Goal: Task Accomplishment & Management: Use online tool/utility

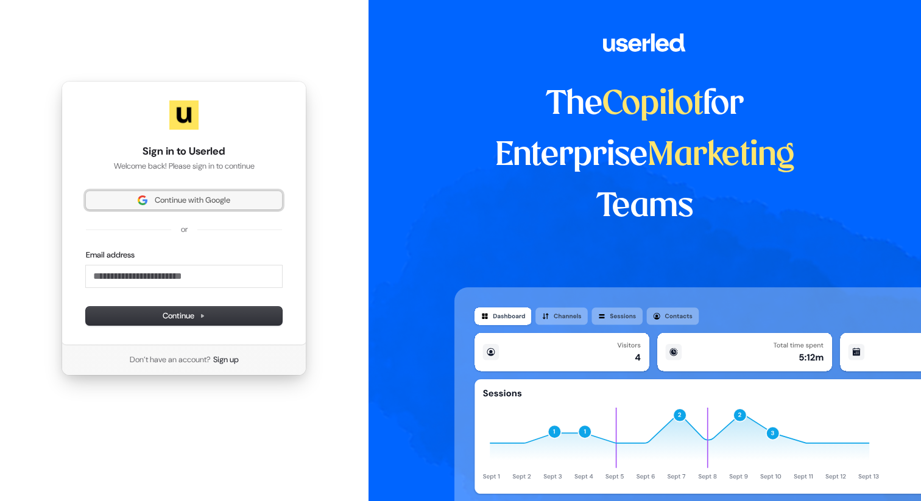
click at [238, 197] on span "Continue with Google" at bounding box center [184, 200] width 182 height 11
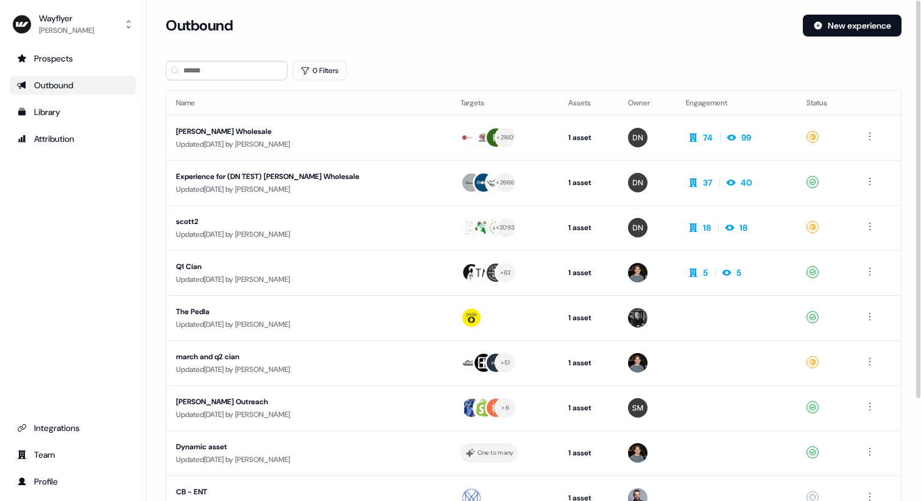
click at [810, 100] on th "Status" at bounding box center [825, 103] width 56 height 24
click at [114, 19] on button "Wayflyer Felix McCabe" at bounding box center [73, 24] width 126 height 29
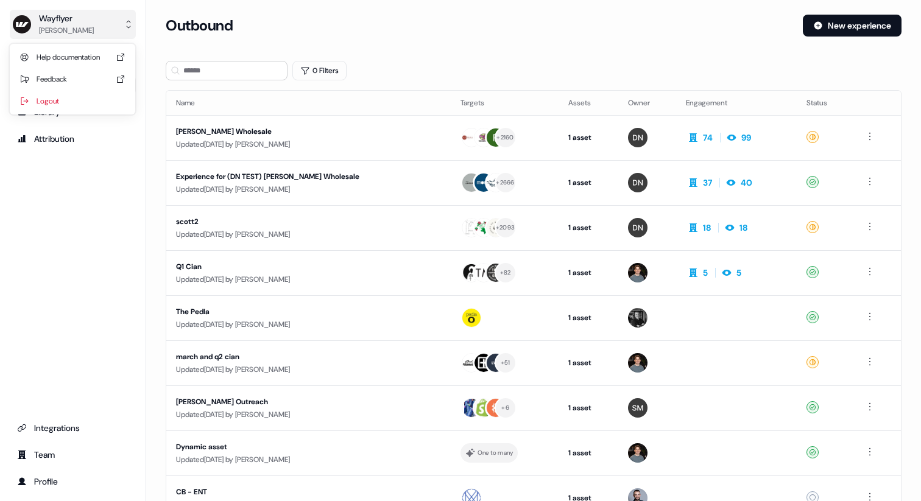
click at [114, 19] on button "Wayflyer Felix McCabe" at bounding box center [73, 24] width 126 height 29
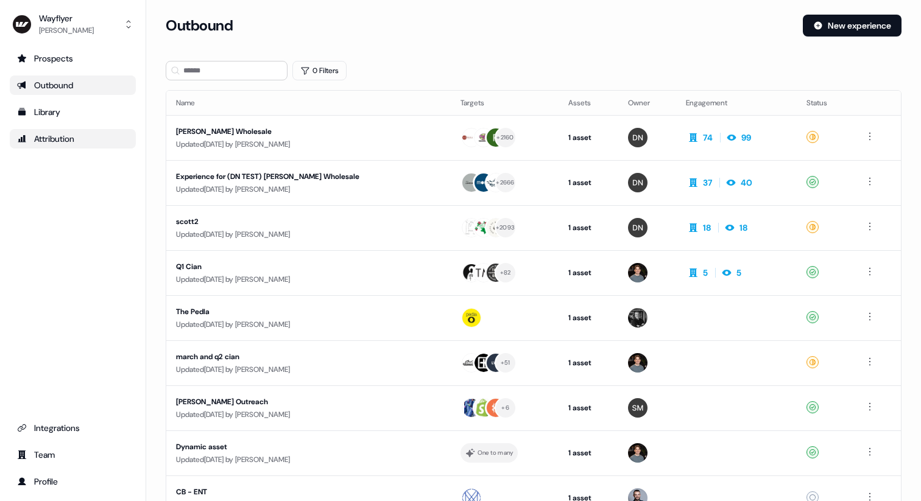
click at [63, 135] on div "Attribution" at bounding box center [72, 139] width 111 height 12
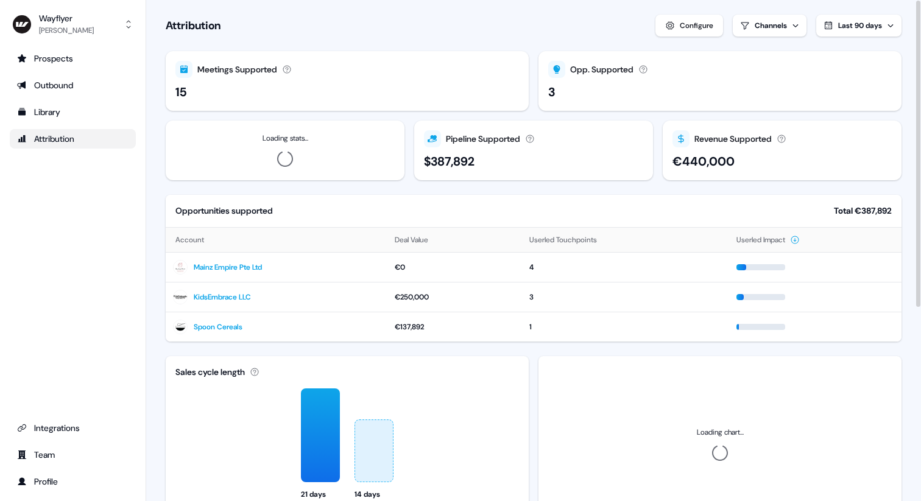
click at [852, 12] on section "Loading... Attribution Configure Channels Last 90 days Meetings Supported Meeti…" at bounding box center [533, 409] width 775 height 819
click at [852, 18] on button "Last 90 days" at bounding box center [858, 26] width 85 height 22
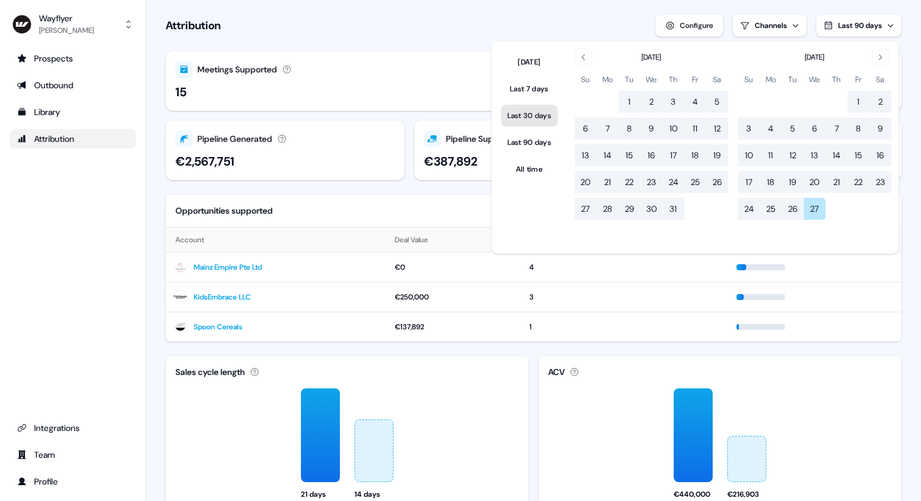
click at [537, 111] on button "Last 30 days" at bounding box center [529, 116] width 57 height 22
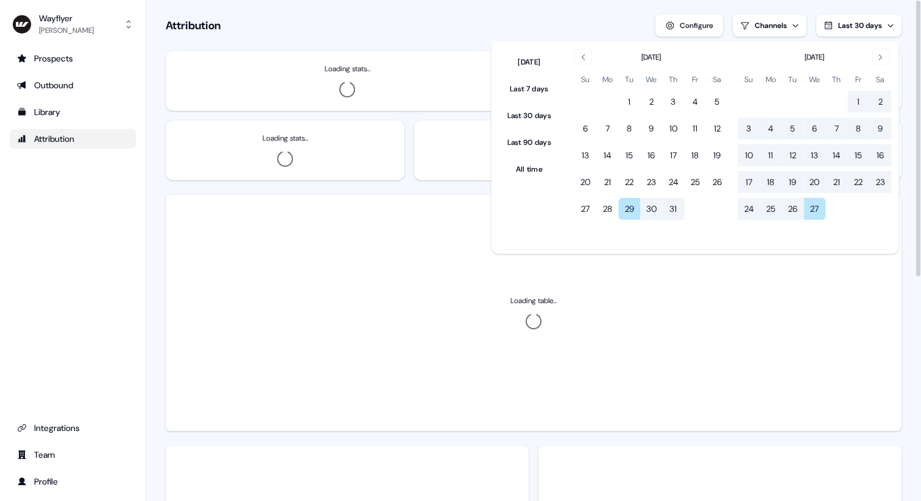
click at [466, 37] on section "Loading... Attribution Configure Channels Last 30 days Loading stats... Loading…" at bounding box center [533, 454] width 775 height 908
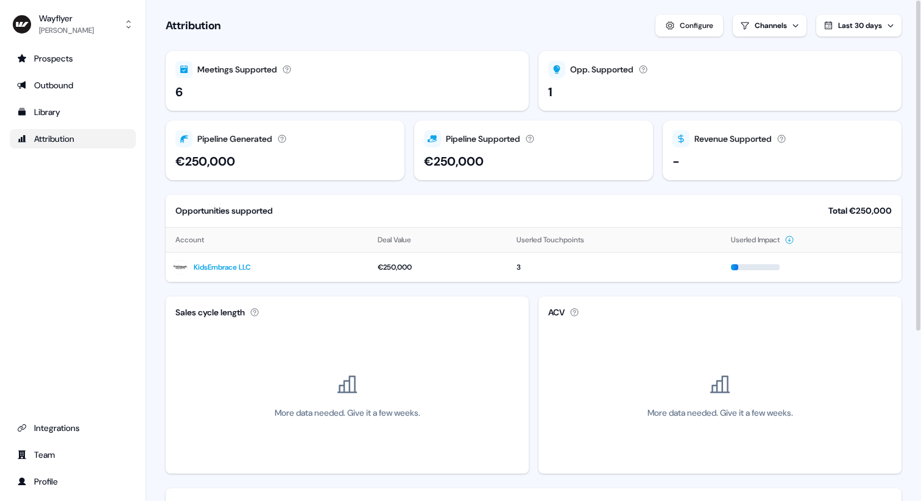
click at [179, 91] on div "6" at bounding box center [178, 92] width 7 height 18
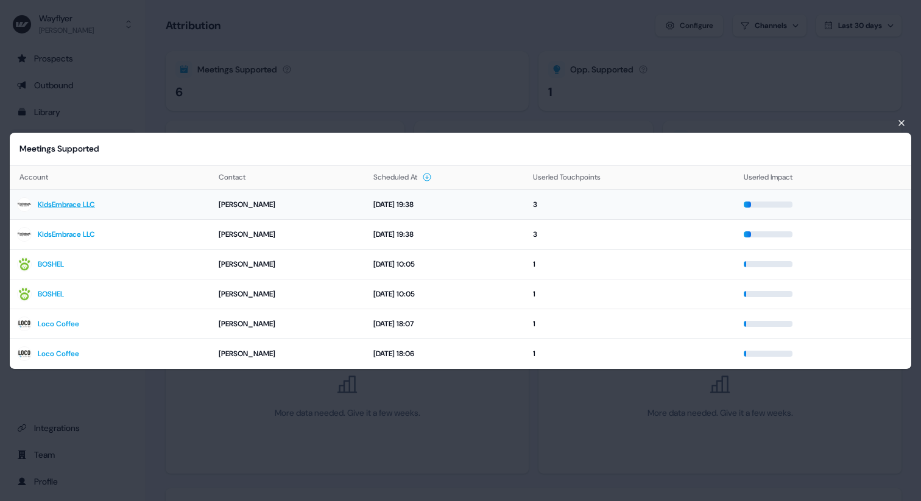
click at [214, 207] on td "George Christoph" at bounding box center [288, 205] width 155 height 30
click at [231, 203] on div "George Christoph" at bounding box center [289, 205] width 141 height 12
click at [76, 209] on link "KidsEmbrace LLC" at bounding box center [66, 205] width 57 height 12
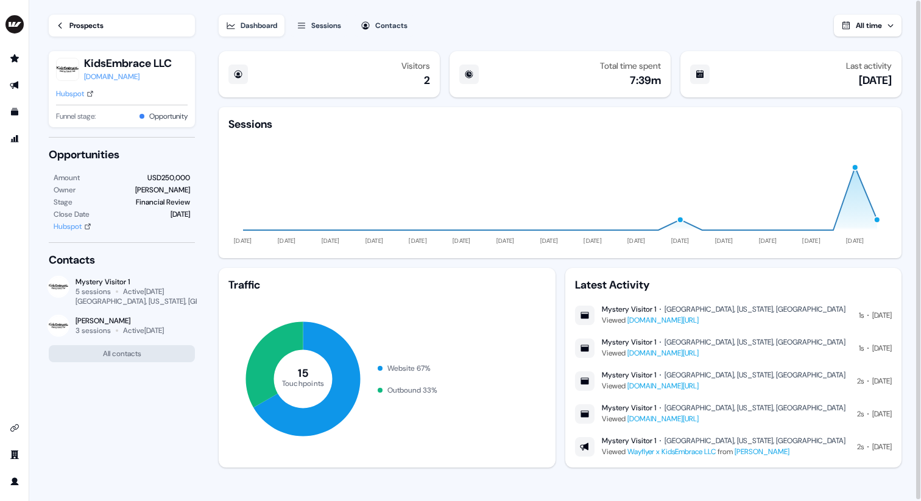
click at [61, 23] on icon at bounding box center [60, 26] width 4 height 6
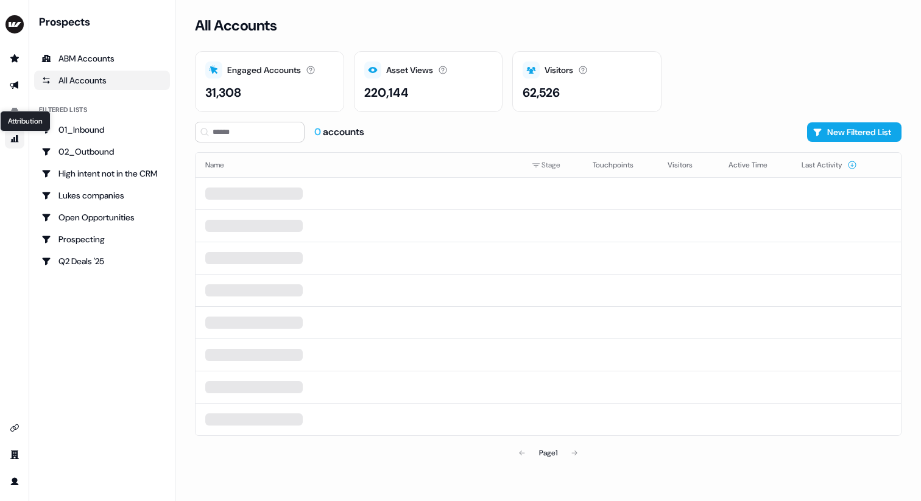
click at [12, 140] on icon "Go to attribution" at bounding box center [15, 138] width 8 height 7
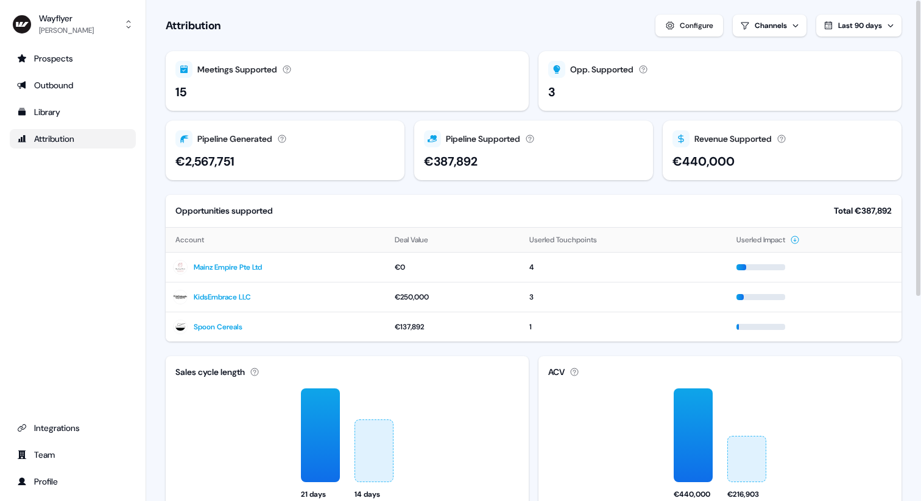
click at [854, 27] on span "Last 90 days" at bounding box center [860, 26] width 44 height 10
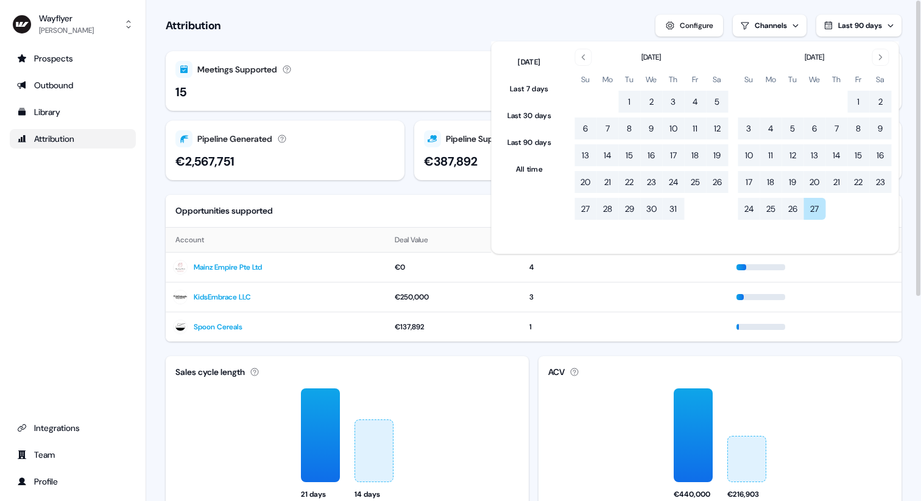
click at [601, 18] on div "Attribution Configure Channels Last 90 days" at bounding box center [534, 26] width 736 height 22
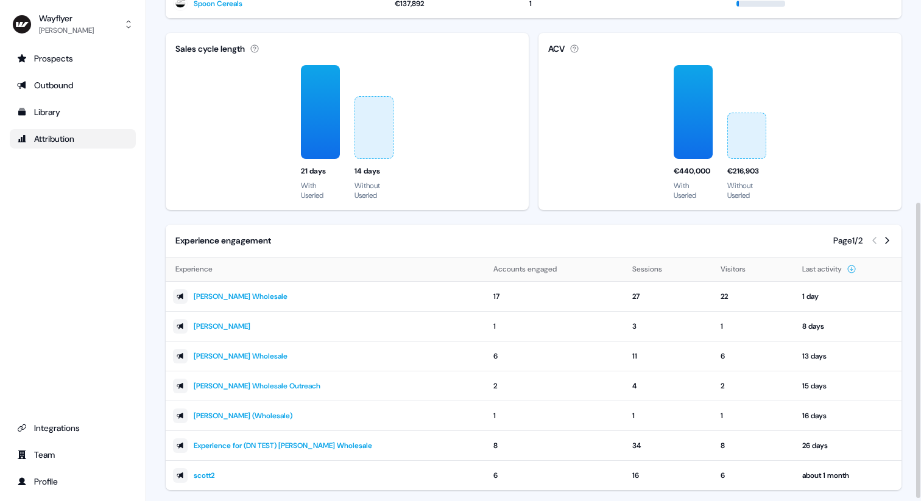
scroll to position [347, 0]
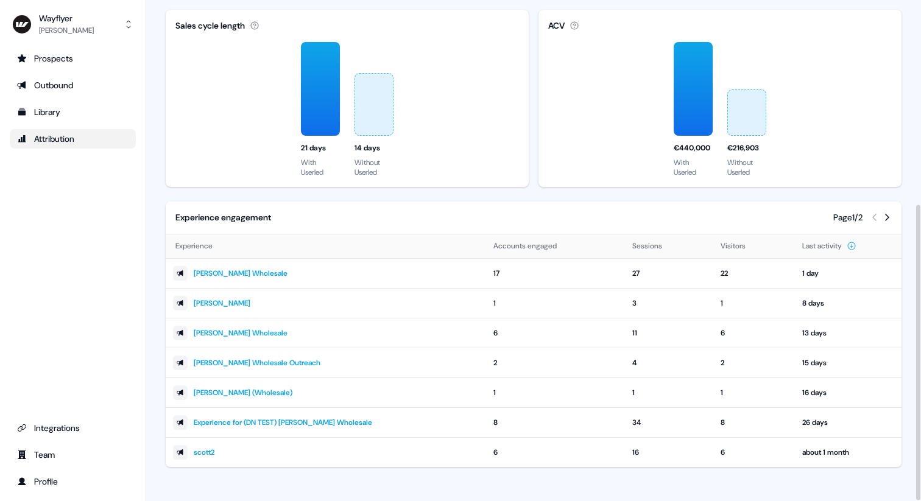
click at [887, 214] on icon at bounding box center [887, 218] width 10 height 10
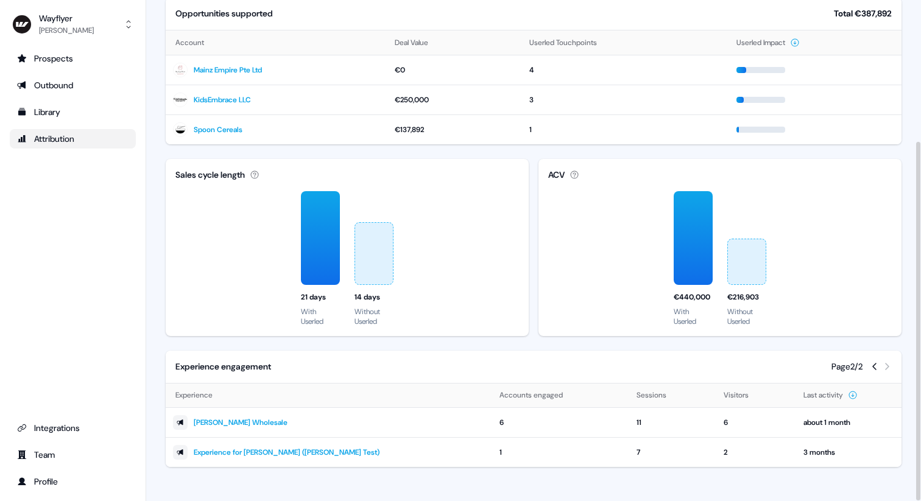
click at [873, 361] on div "Page 2 / 2" at bounding box center [862, 367] width 60 height 13
click at [875, 367] on icon at bounding box center [875, 367] width 10 height 10
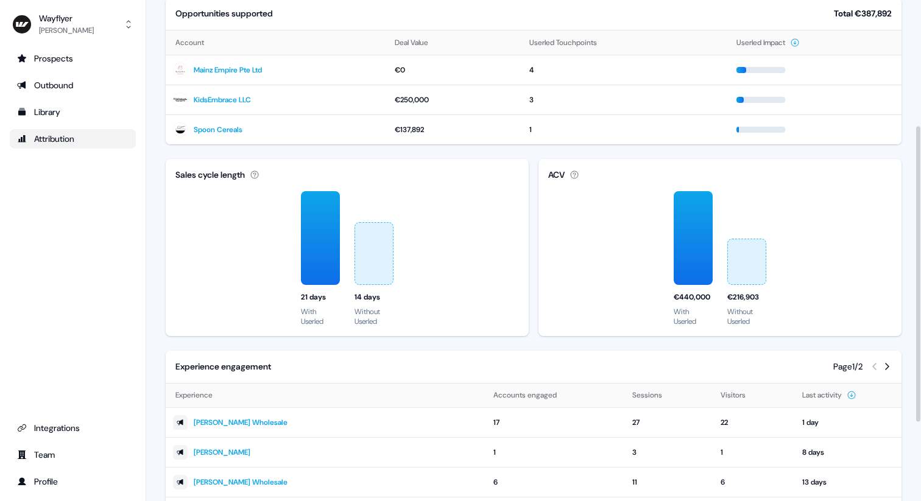
scroll to position [347, 0]
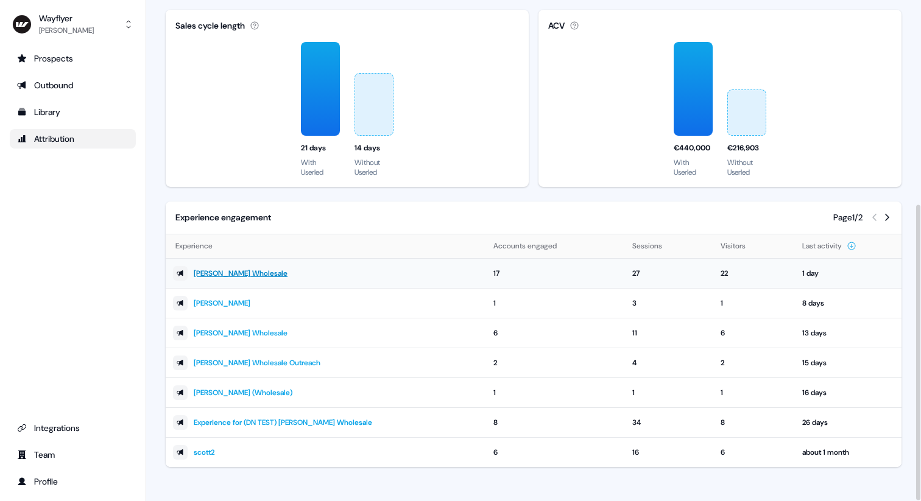
click at [252, 274] on link "James K Wholesale" at bounding box center [241, 273] width 94 height 12
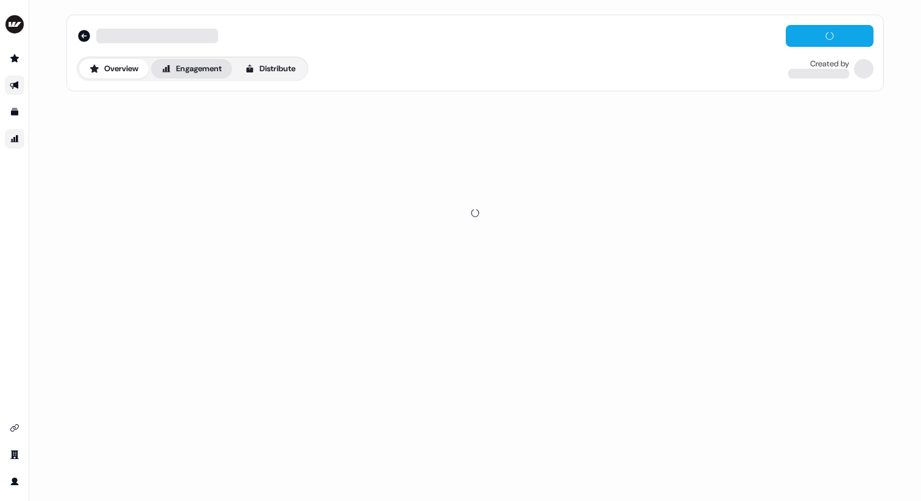
click at [200, 62] on button "Engagement" at bounding box center [191, 68] width 81 height 19
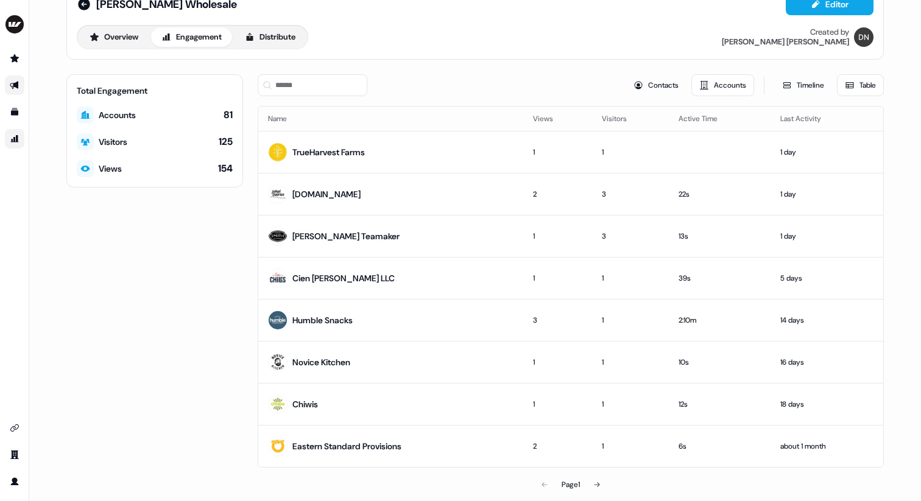
scroll to position [41, 0]
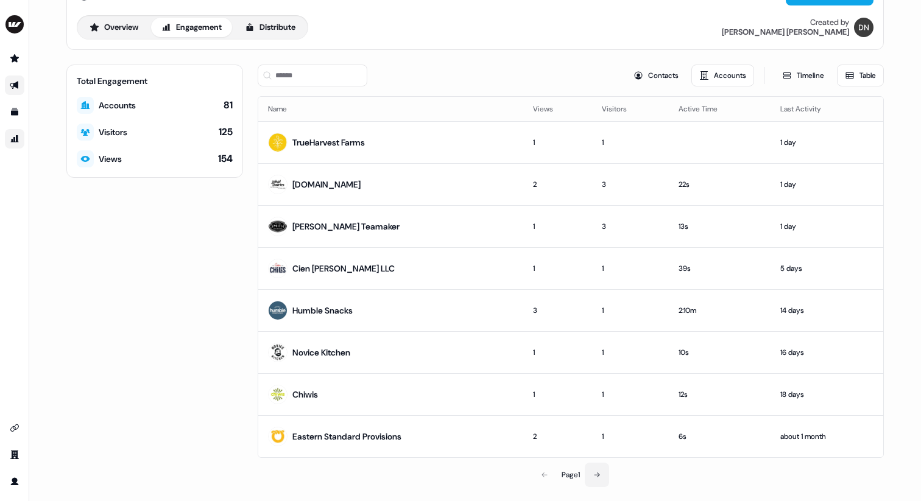
click at [600, 467] on button at bounding box center [597, 475] width 24 height 24
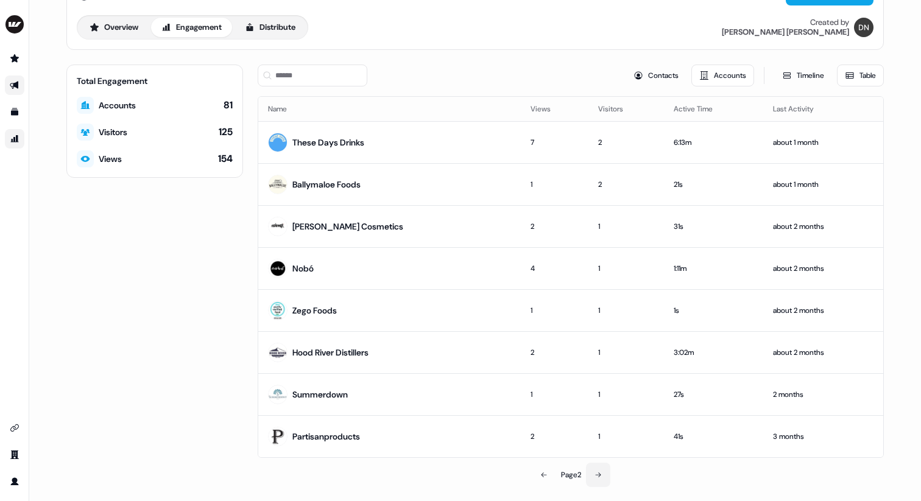
click at [600, 467] on button at bounding box center [598, 475] width 24 height 24
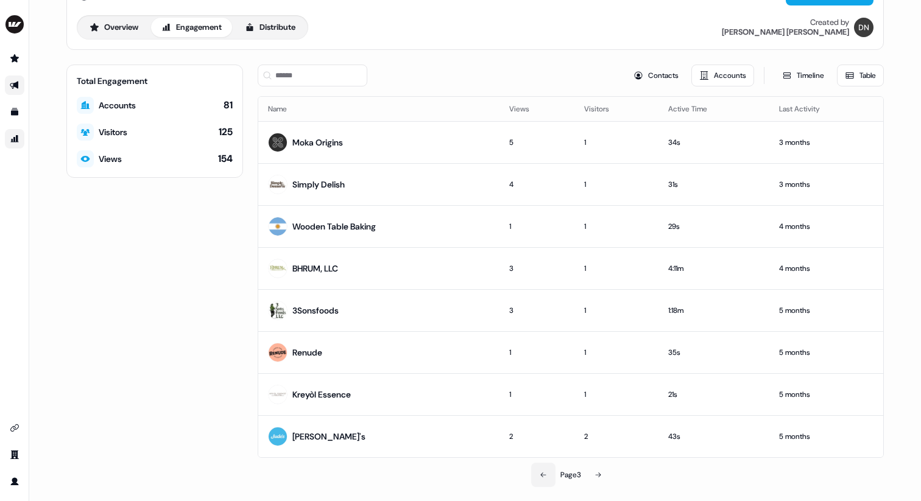
click at [536, 475] on button at bounding box center [543, 475] width 24 height 24
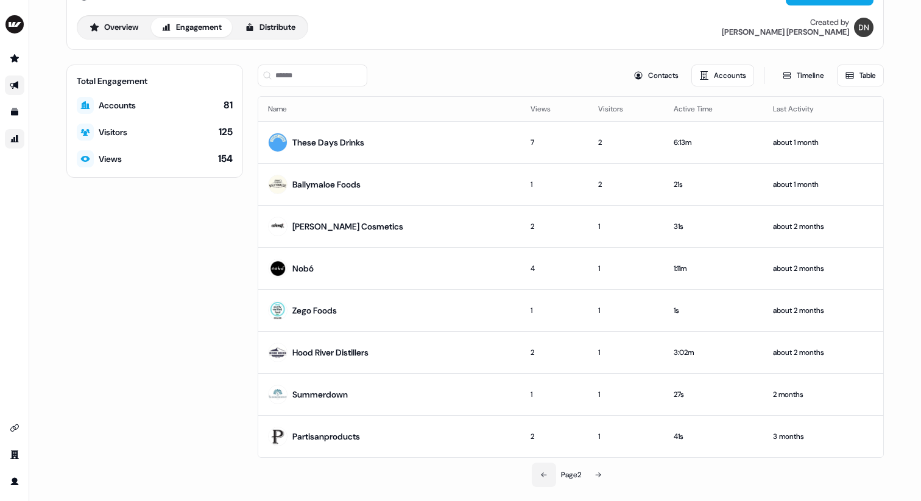
click at [536, 475] on button at bounding box center [544, 475] width 24 height 24
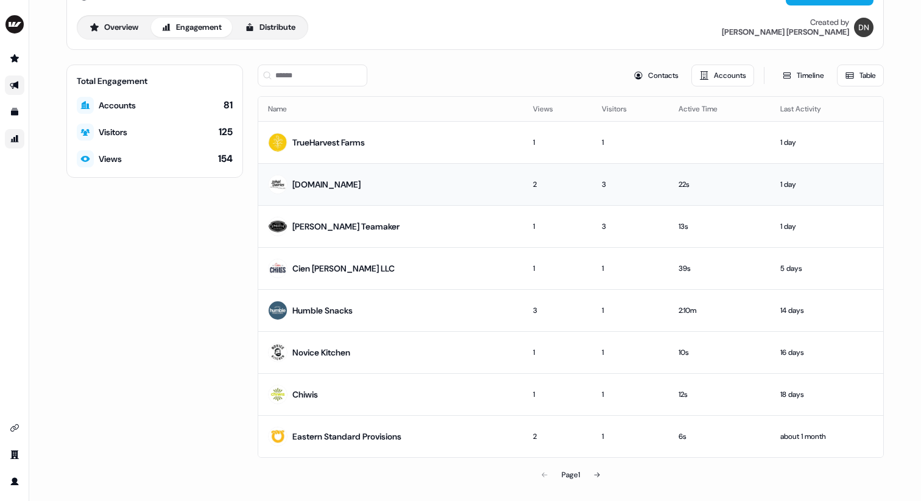
scroll to position [0, 0]
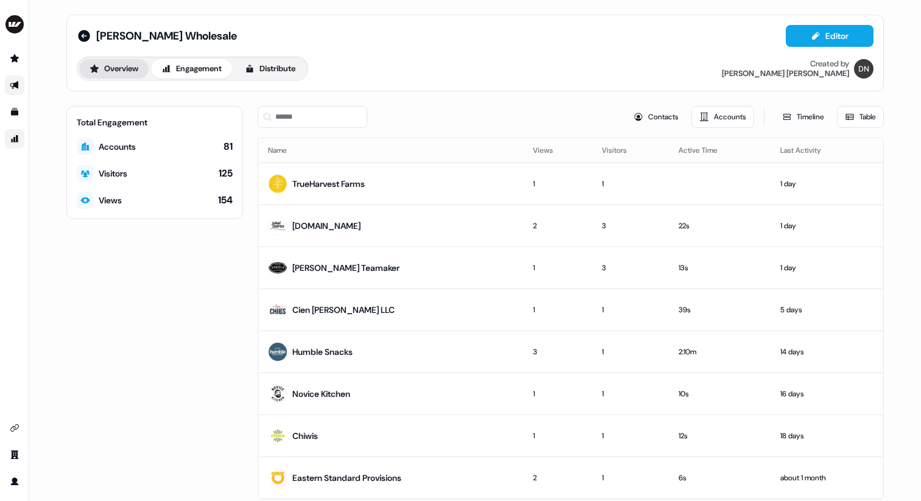
click at [127, 72] on button "Overview" at bounding box center [113, 68] width 69 height 19
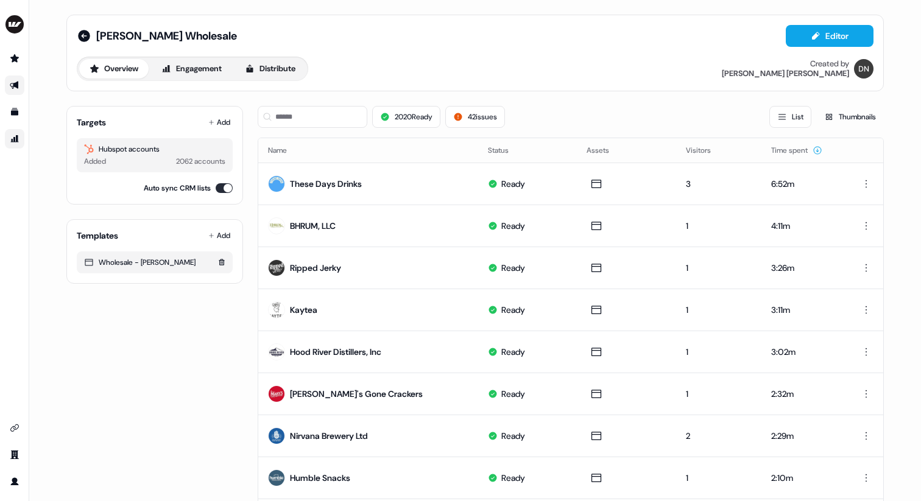
click at [77, 261] on div "Wholesale - [PERSON_NAME]" at bounding box center [155, 263] width 156 height 22
click at [85, 261] on icon at bounding box center [89, 263] width 8 height 7
drag, startPoint x: 177, startPoint y: 263, endPoint x: 845, endPoint y: 111, distance: 685.5
click at [176, 263] on div "Wholesale - [PERSON_NAME]" at bounding box center [154, 262] width 141 height 12
click at [827, 117] on icon at bounding box center [829, 117] width 14 height 14
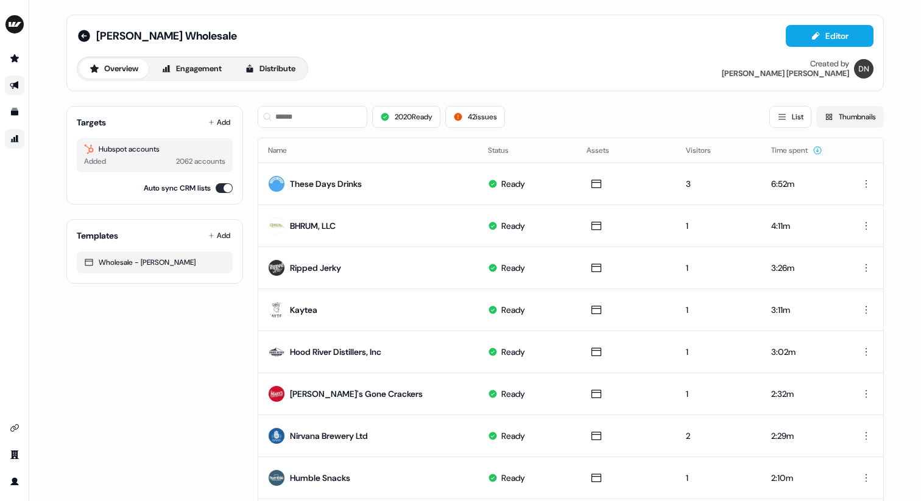
click at [822, 115] on icon at bounding box center [829, 117] width 14 height 14
click at [845, 111] on button "Thumbnails" at bounding box center [850, 117] width 68 height 22
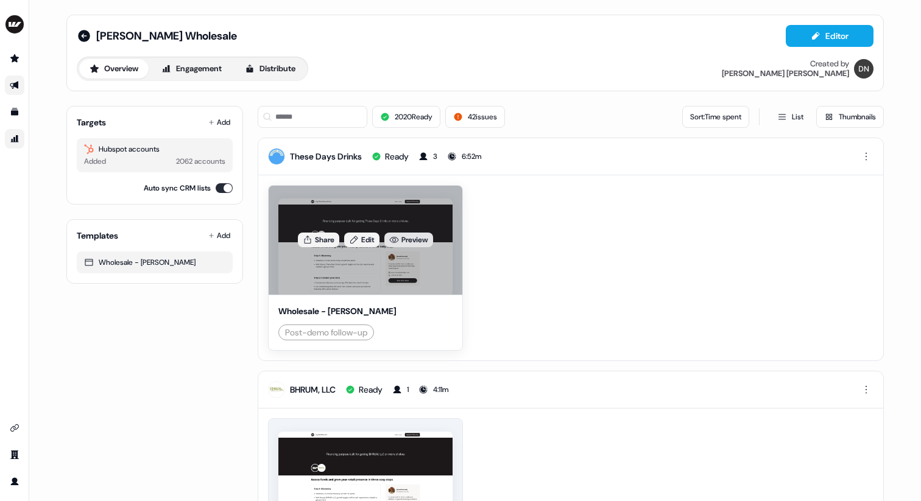
click at [408, 238] on link "Preview" at bounding box center [408, 240] width 49 height 15
click at [364, 235] on link "Edit" at bounding box center [361, 240] width 35 height 15
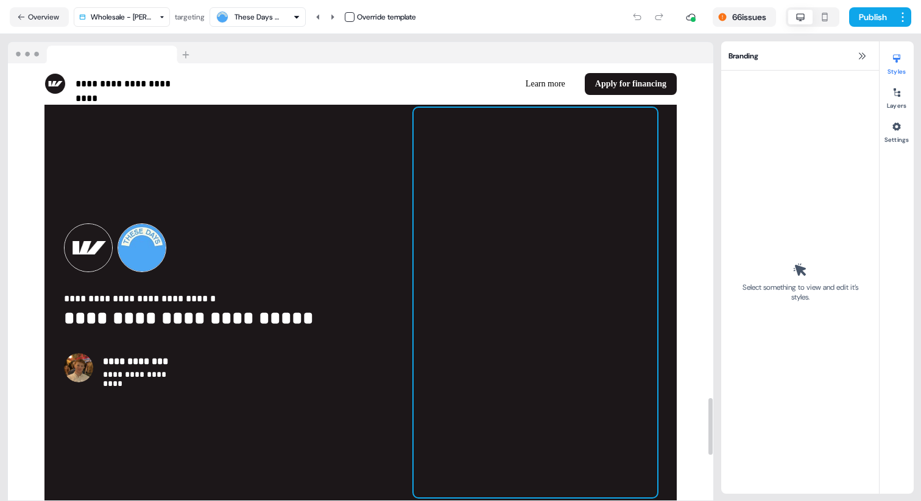
scroll to position [2564, 0]
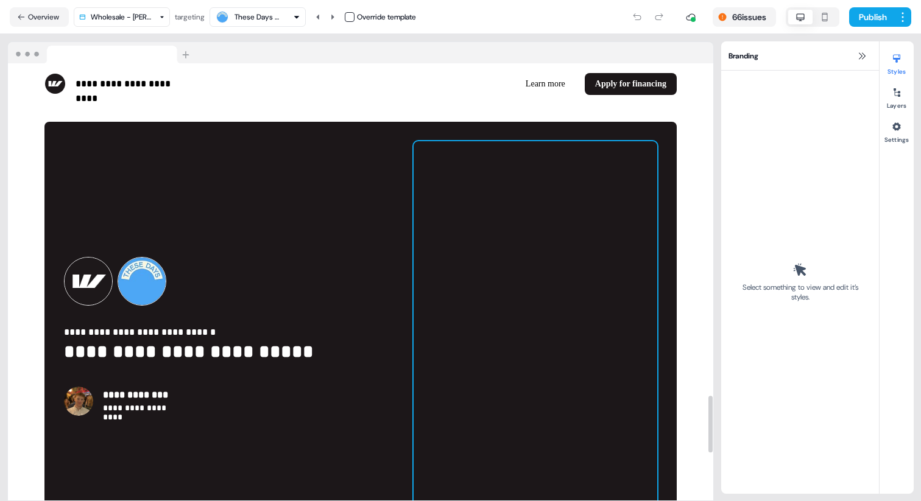
click at [568, 184] on div at bounding box center [536, 336] width 244 height 390
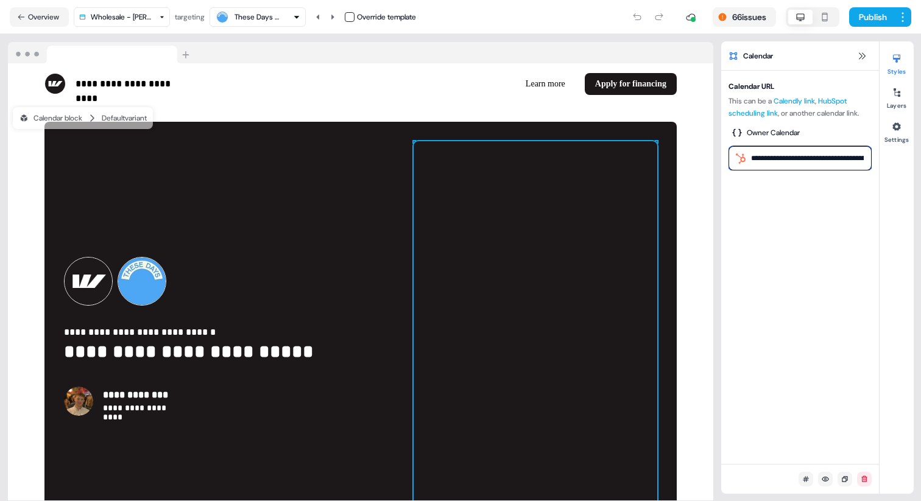
click at [780, 161] on input "**********" at bounding box center [800, 158] width 143 height 24
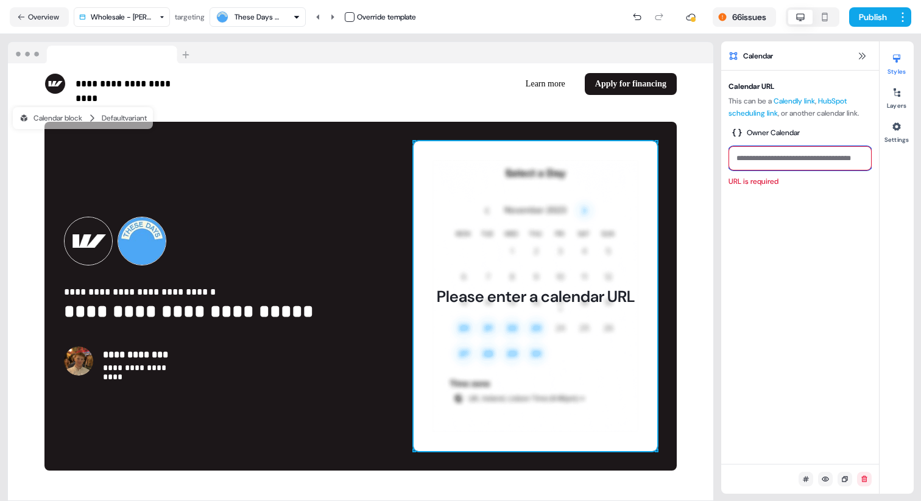
scroll to position [0, 0]
type input "**********"
